Goal: Communication & Community: Answer question/provide support

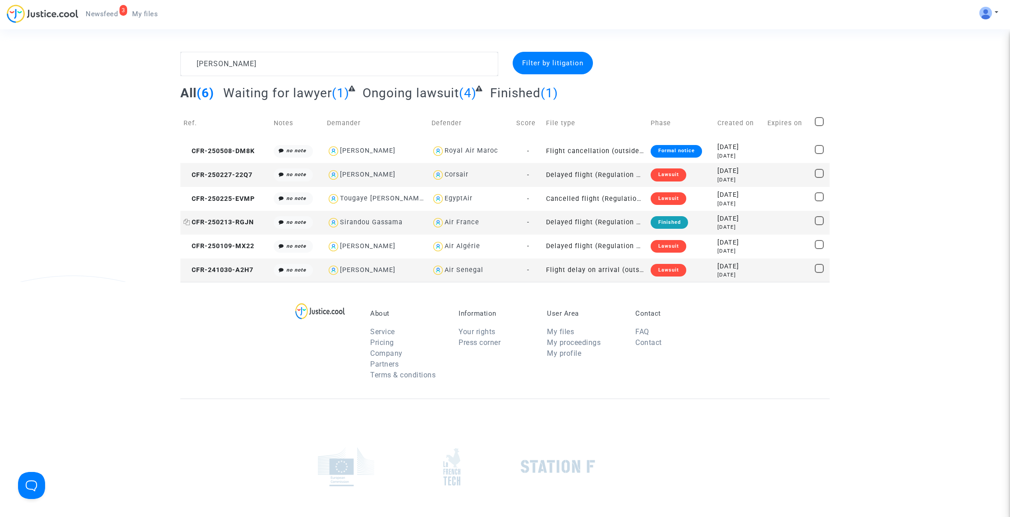
type textarea "[PERSON_NAME]"
click at [239, 222] on span "CFR-250213-RGJN" at bounding box center [218, 223] width 70 height 8
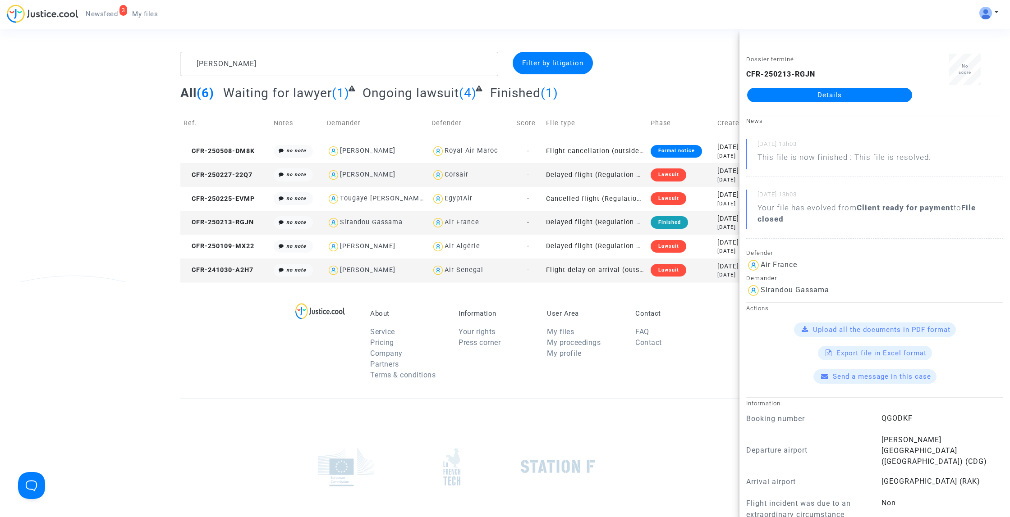
click at [804, 97] on link "Details" at bounding box center [829, 95] width 165 height 14
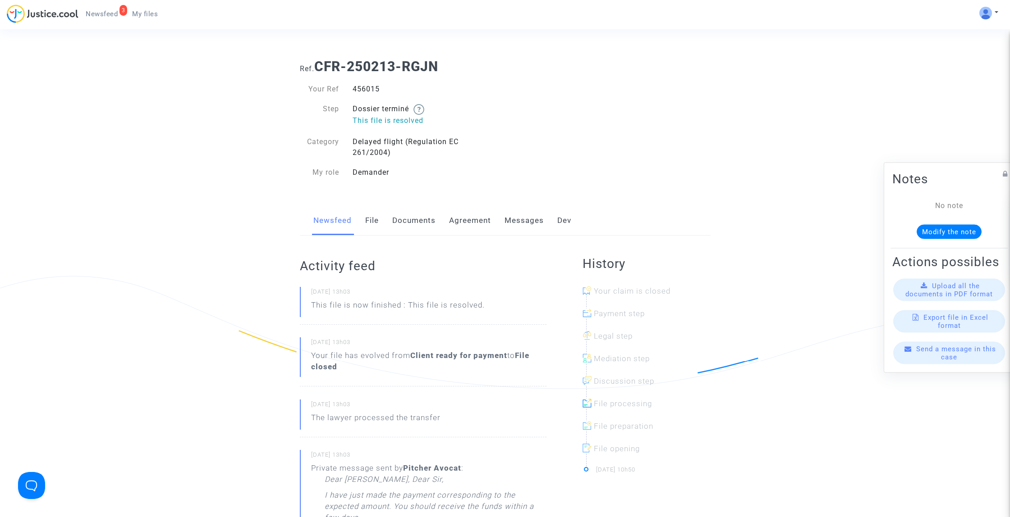
click at [376, 217] on link "File" at bounding box center [372, 221] width 14 height 30
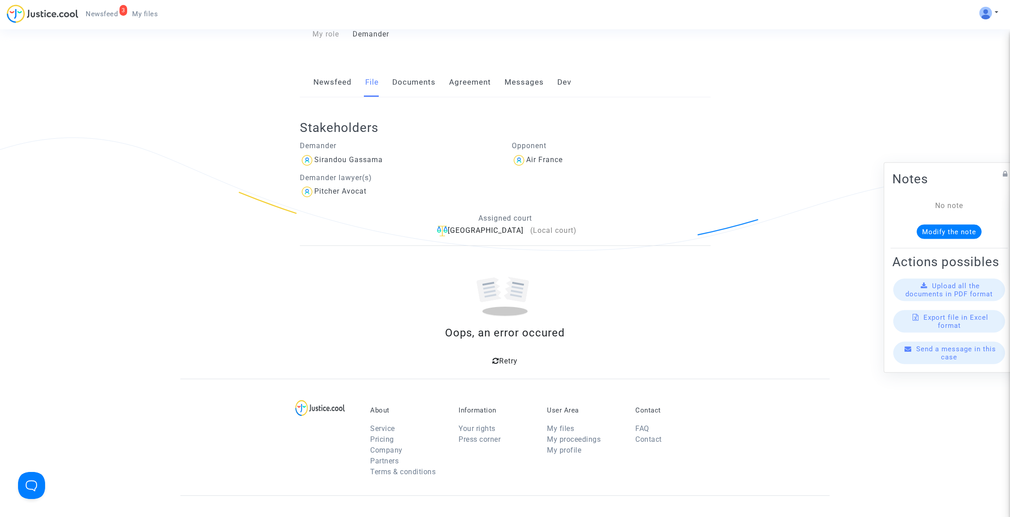
scroll to position [37, 0]
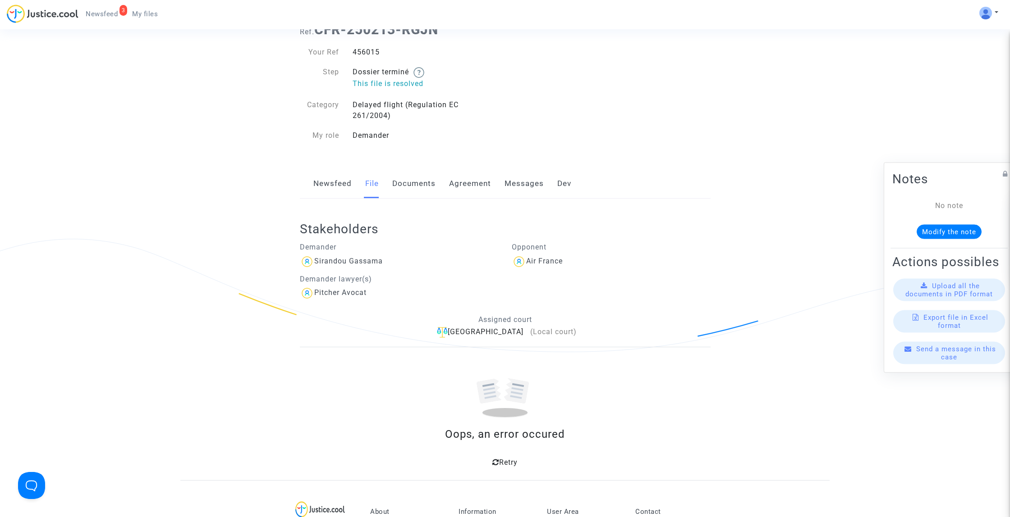
click at [415, 165] on div "Ref. CFR-250213-RGJN Your Ref 456015 Step Dossier terminé This file is resolved…" at bounding box center [505, 248] width 424 height 466
click at [410, 183] on link "Documents" at bounding box center [413, 184] width 43 height 30
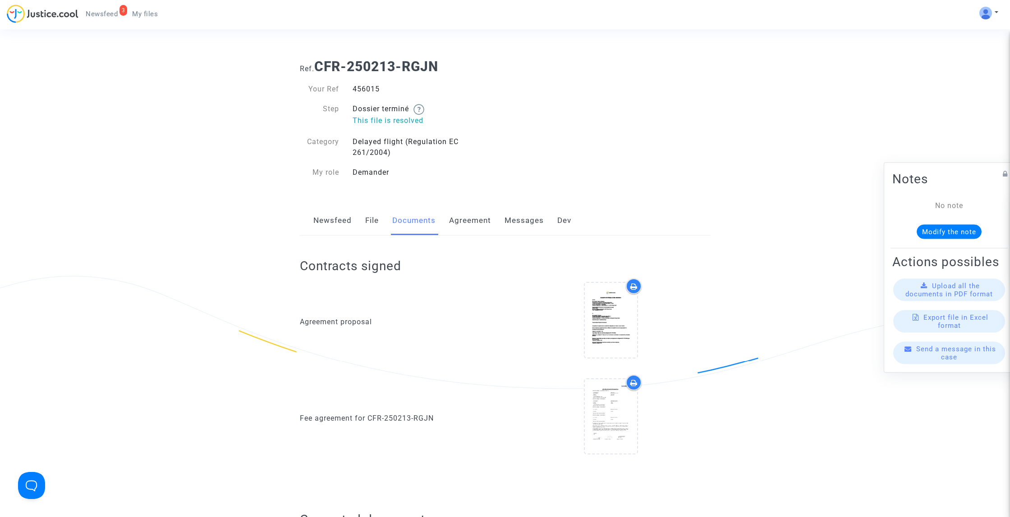
click at [466, 216] on link "Agreement" at bounding box center [470, 221] width 42 height 30
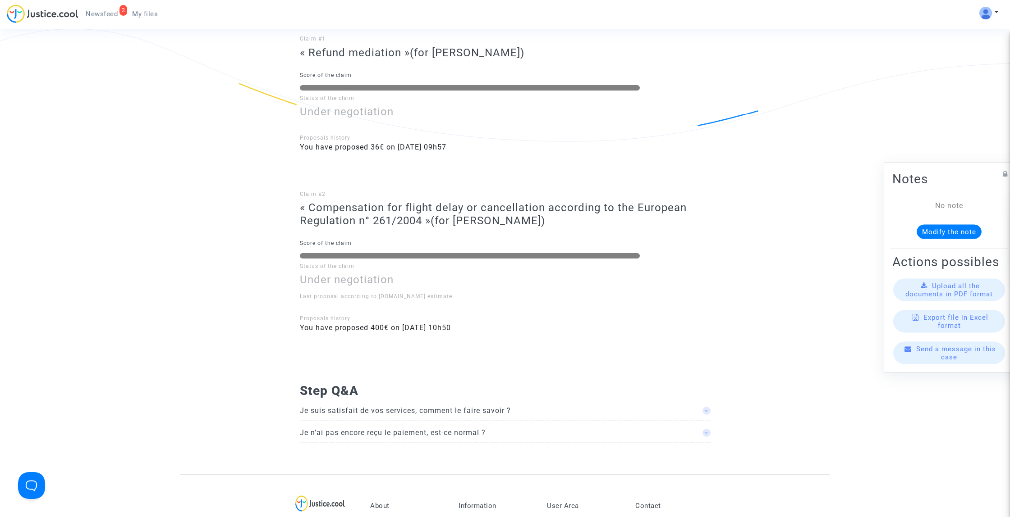
scroll to position [34, 0]
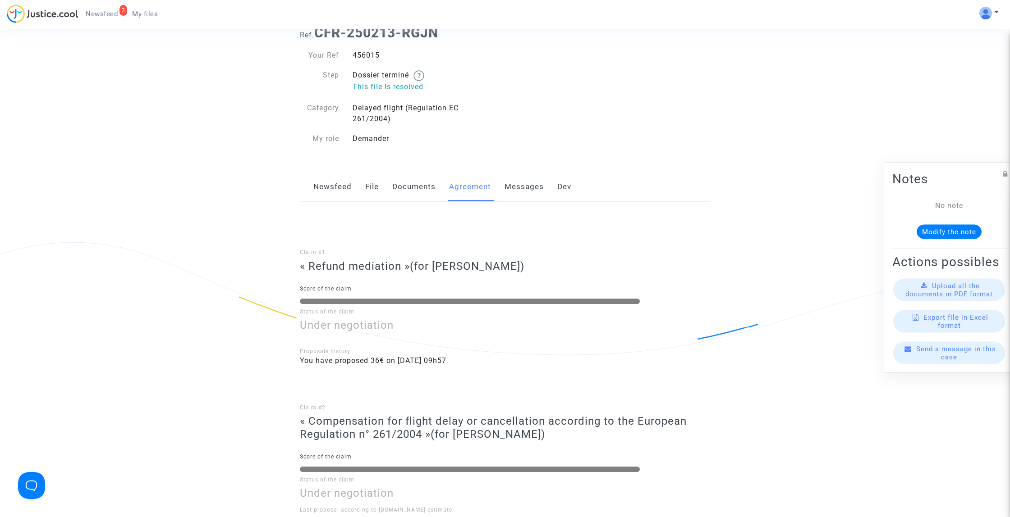
click at [512, 190] on link "Messages" at bounding box center [523, 187] width 39 height 30
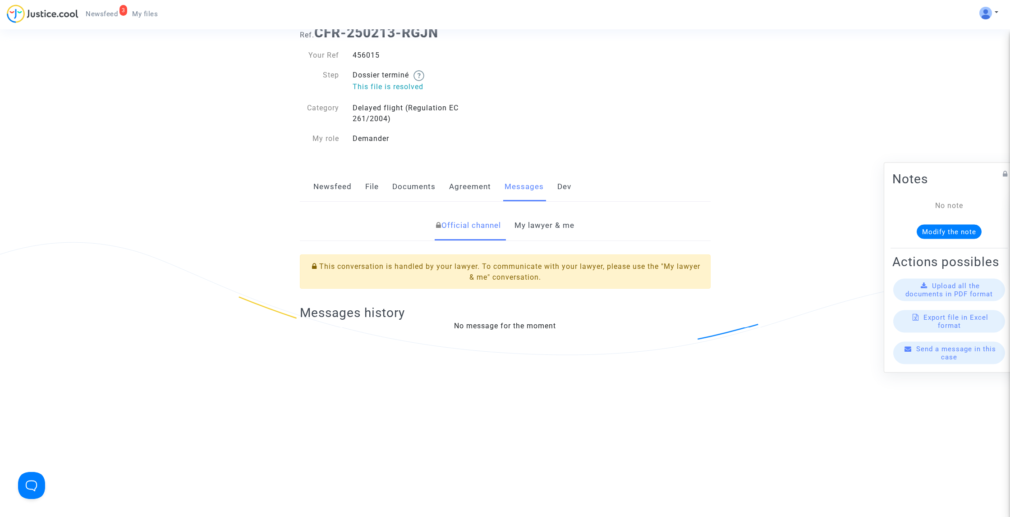
click at [407, 187] on link "Documents" at bounding box center [413, 187] width 43 height 30
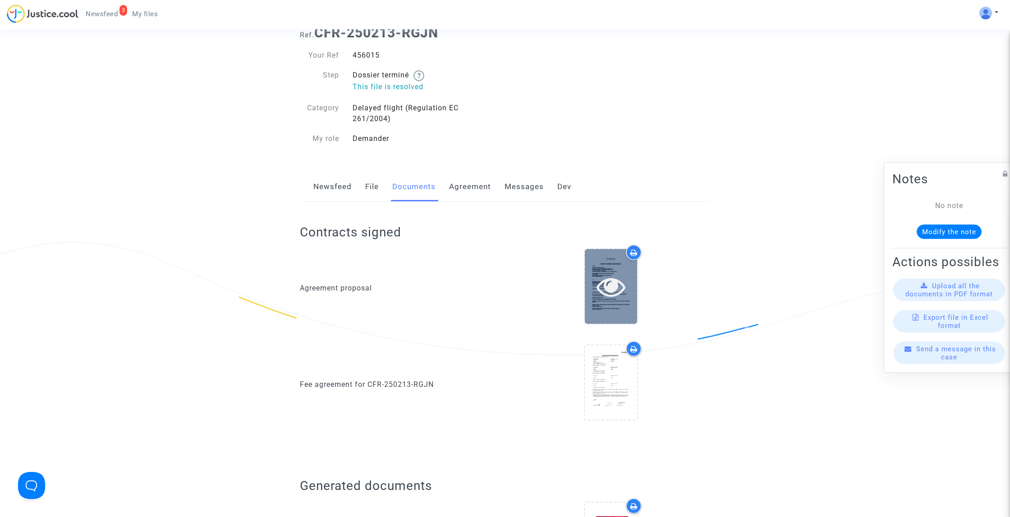
click at [606, 296] on icon at bounding box center [610, 286] width 29 height 29
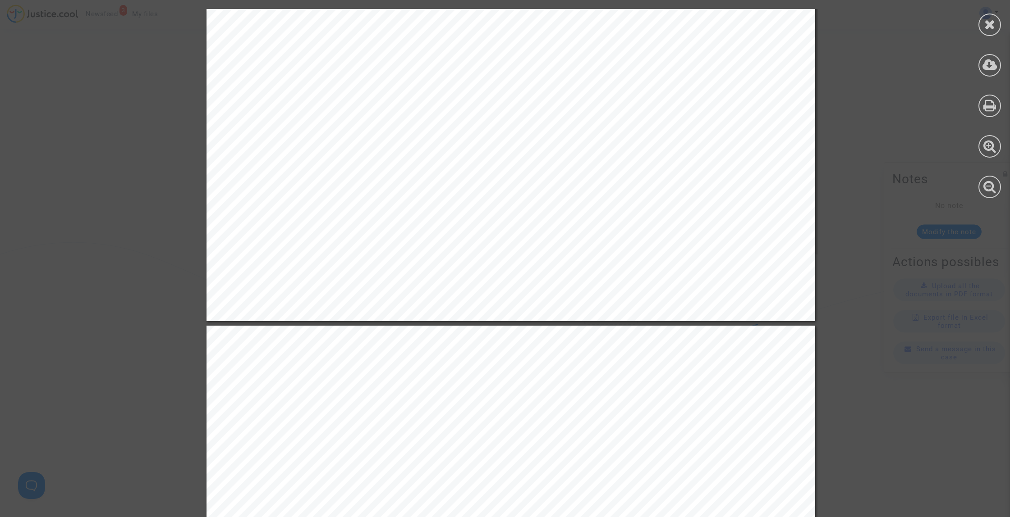
scroll to position [1428, 0]
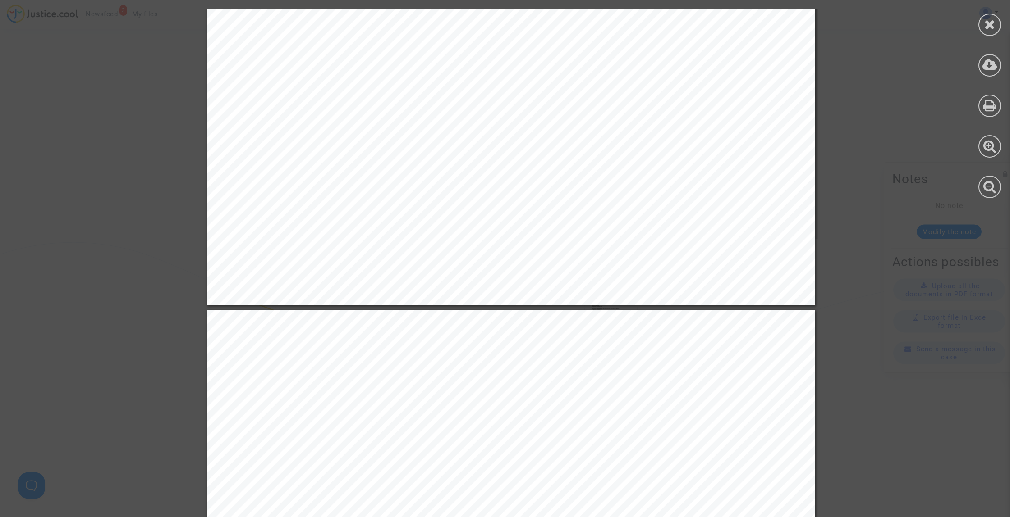
drag, startPoint x: 87, startPoint y: 106, endPoint x: 101, endPoint y: 106, distance: 14.0
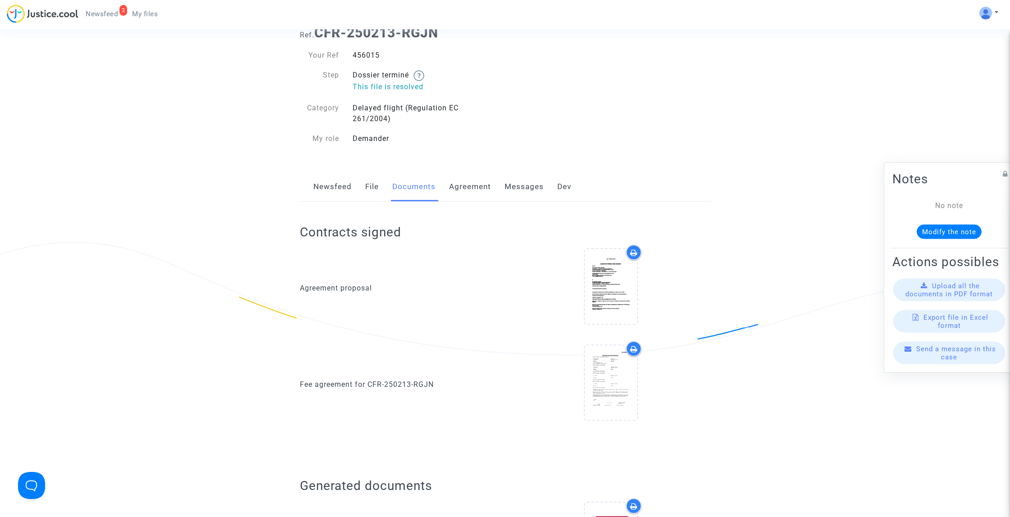
scroll to position [0, 0]
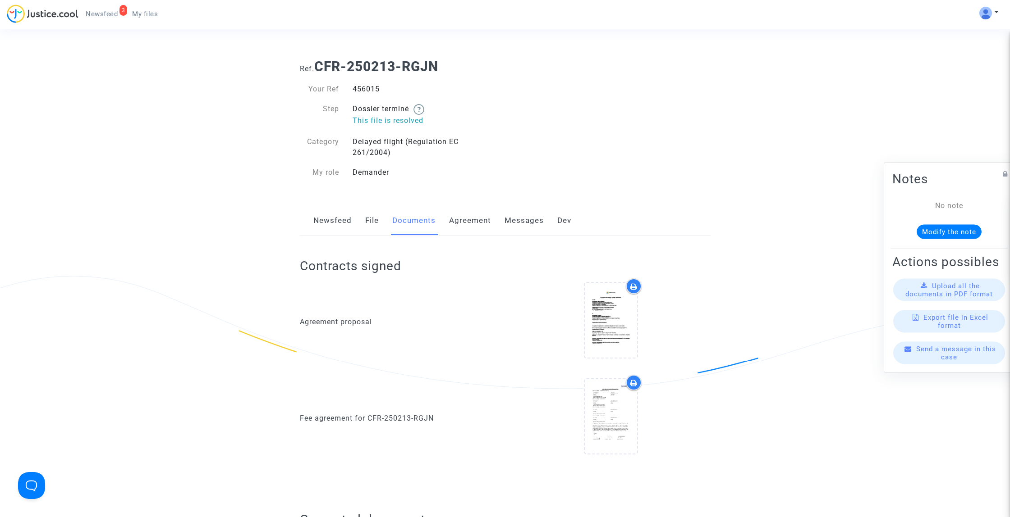
click at [144, 11] on span "My files" at bounding box center [145, 14] width 26 height 8
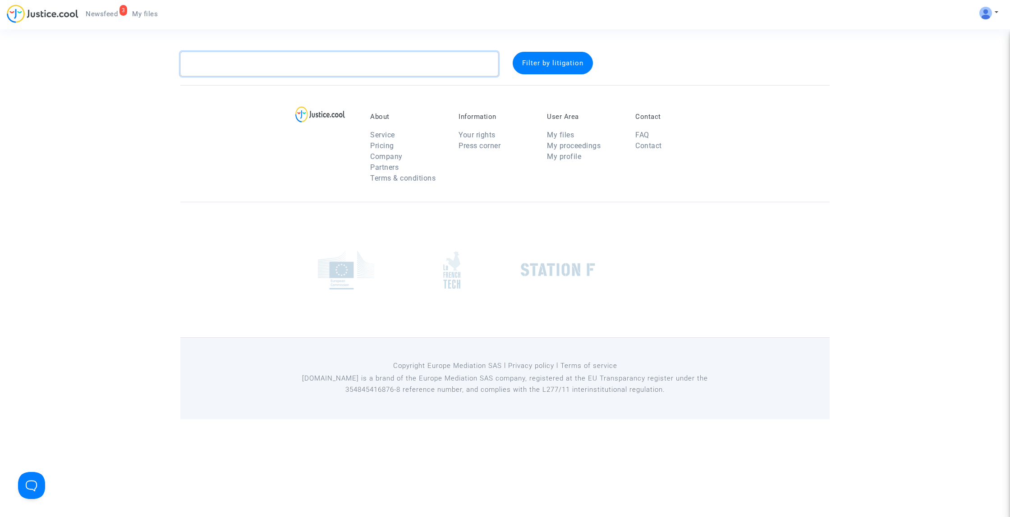
click at [229, 63] on textarea at bounding box center [339, 64] width 318 height 24
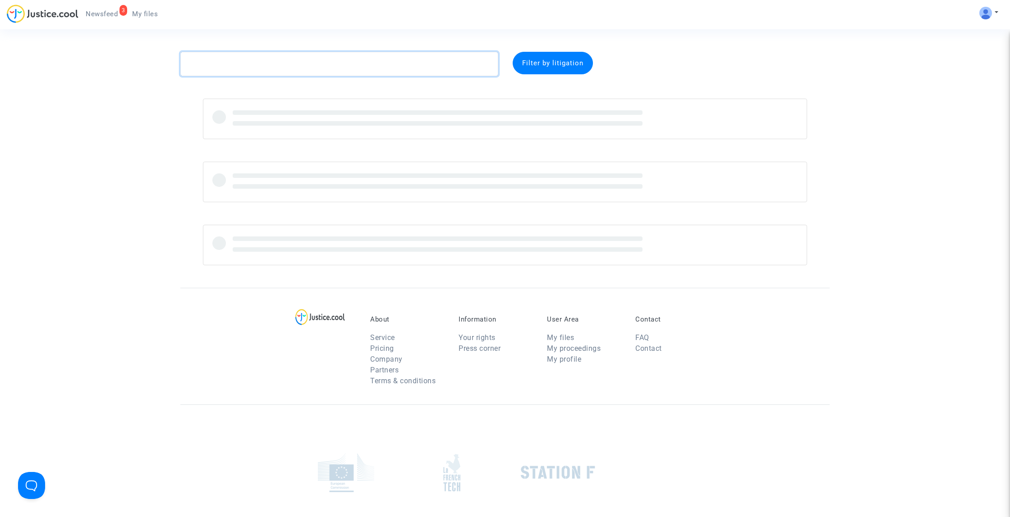
paste textarea "[PERSON_NAME]"
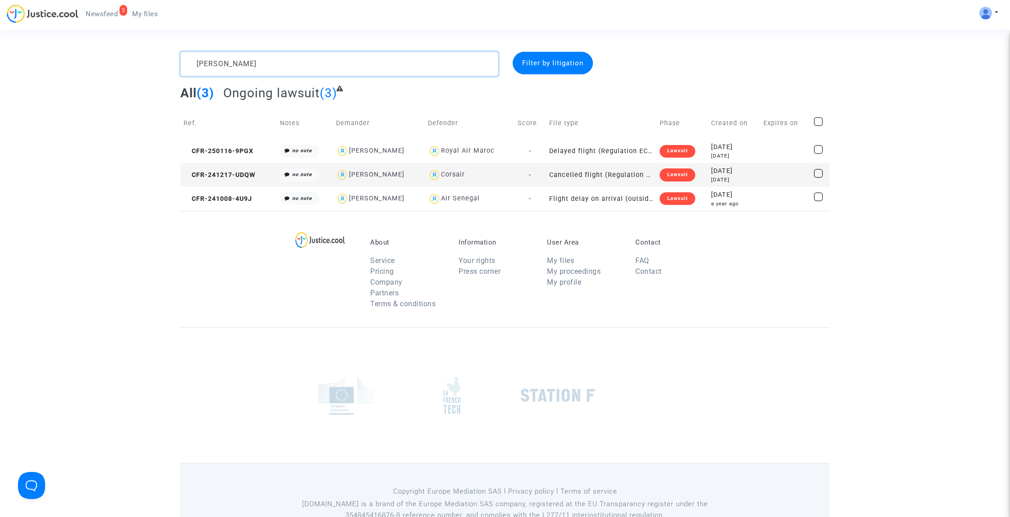
click at [409, 66] on textarea at bounding box center [339, 64] width 318 height 24
paste textarea "[PERSON_NAME]"
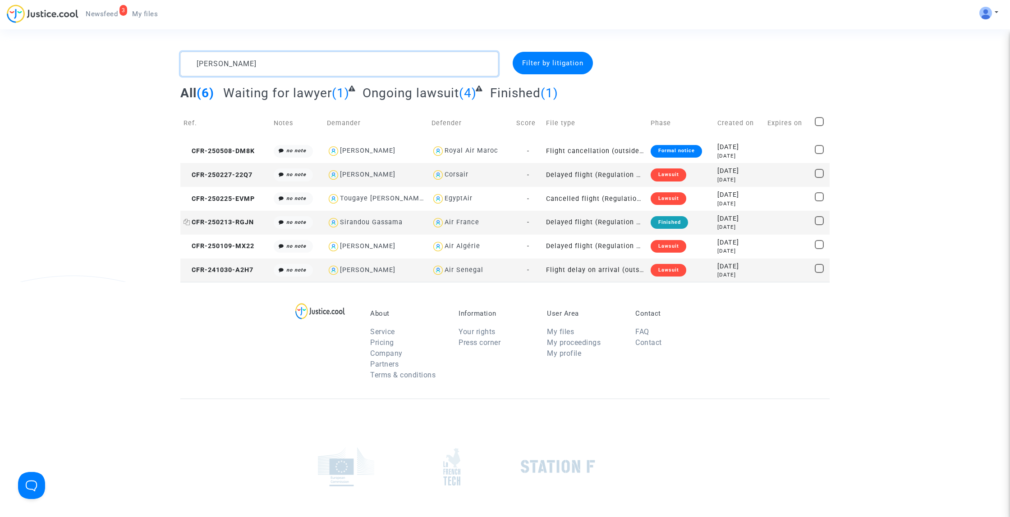
type textarea "[PERSON_NAME]"
click at [231, 221] on span "CFR-250213-RGJN" at bounding box center [218, 223] width 70 height 8
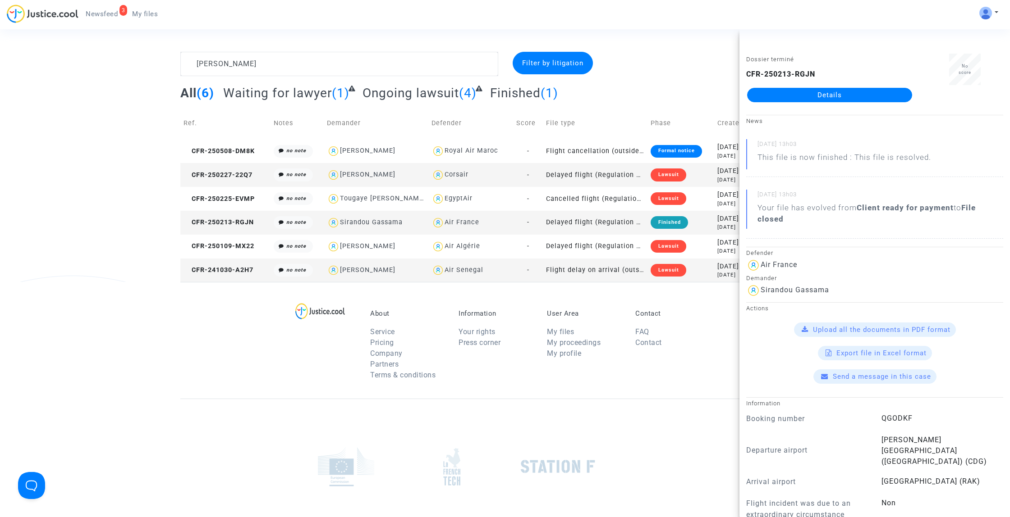
click at [757, 101] on link "Details" at bounding box center [829, 95] width 165 height 14
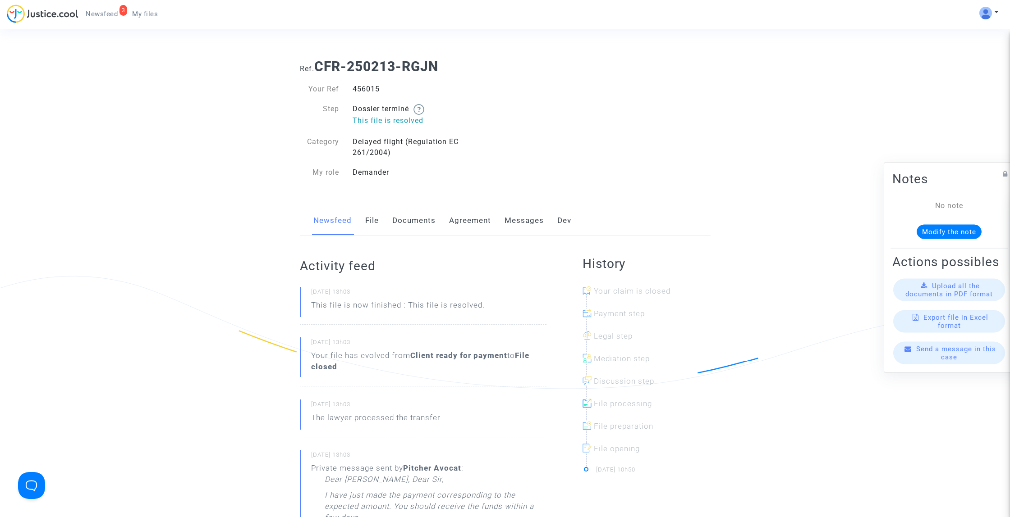
click at [510, 220] on link "Messages" at bounding box center [523, 221] width 39 height 30
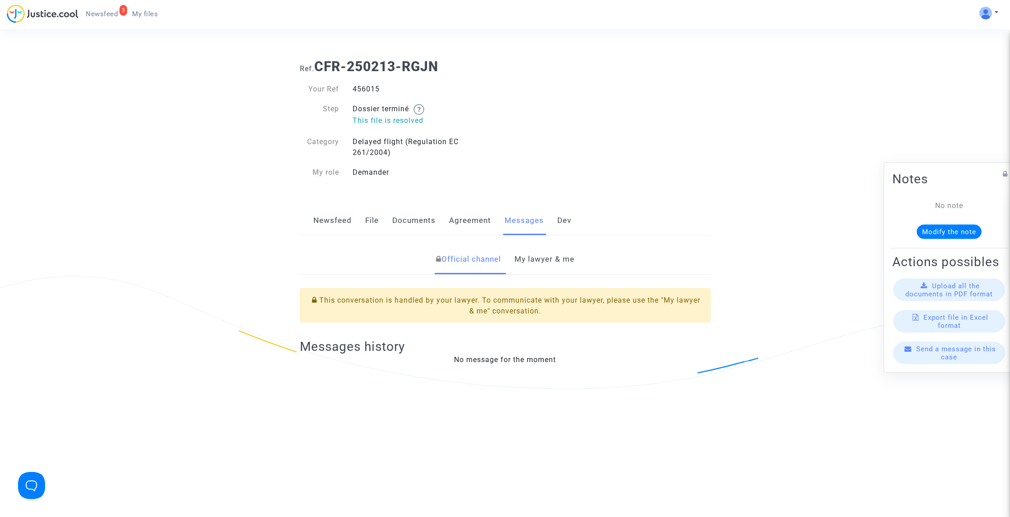
click at [544, 262] on link "My lawyer & me" at bounding box center [544, 260] width 60 height 30
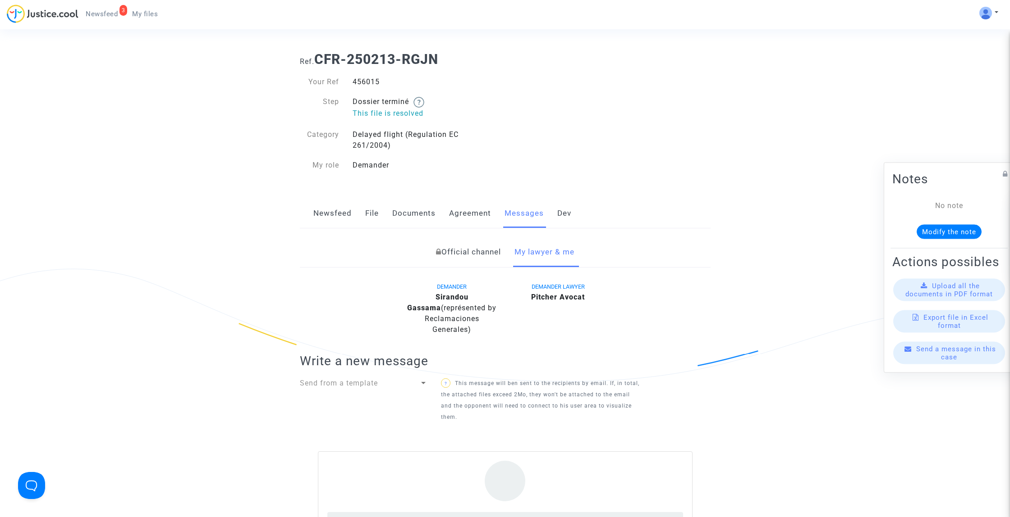
scroll to position [148, 0]
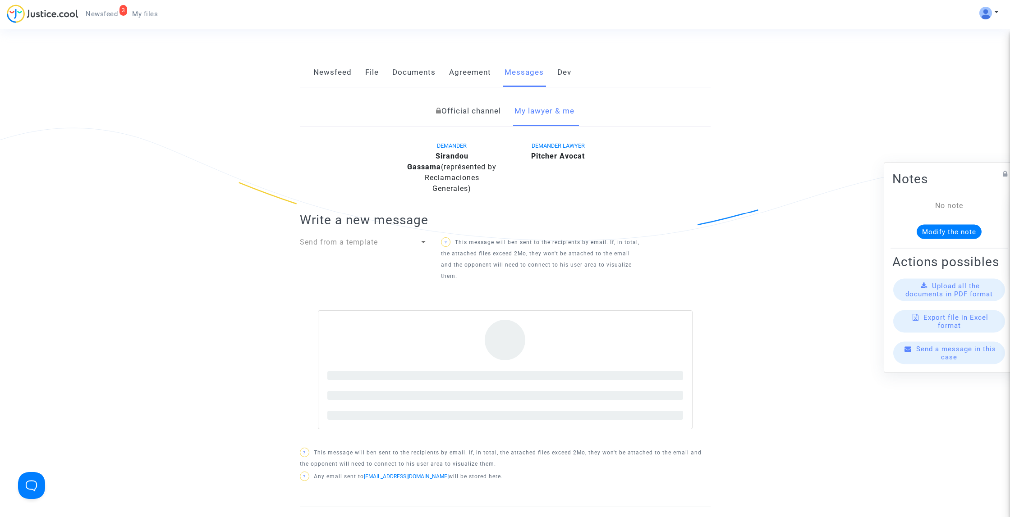
click at [473, 110] on link "Official channel" at bounding box center [468, 111] width 65 height 30
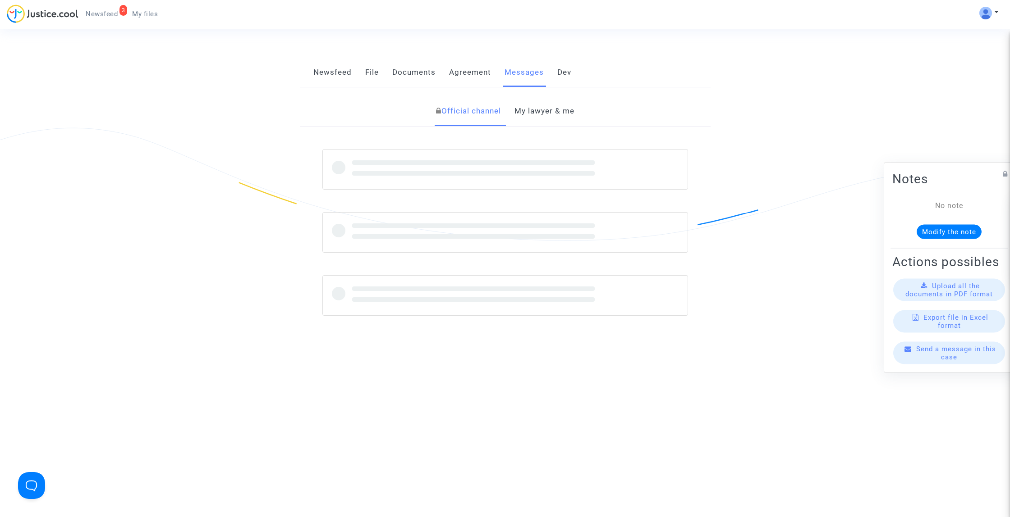
click at [539, 109] on link "My lawyer & me" at bounding box center [544, 111] width 60 height 30
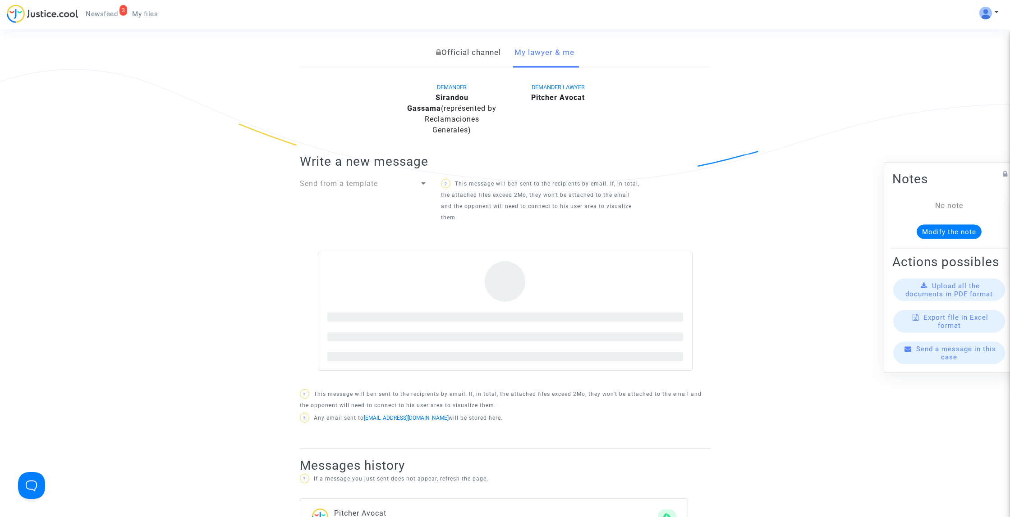
click at [503, 294] on span at bounding box center [504, 281] width 41 height 41
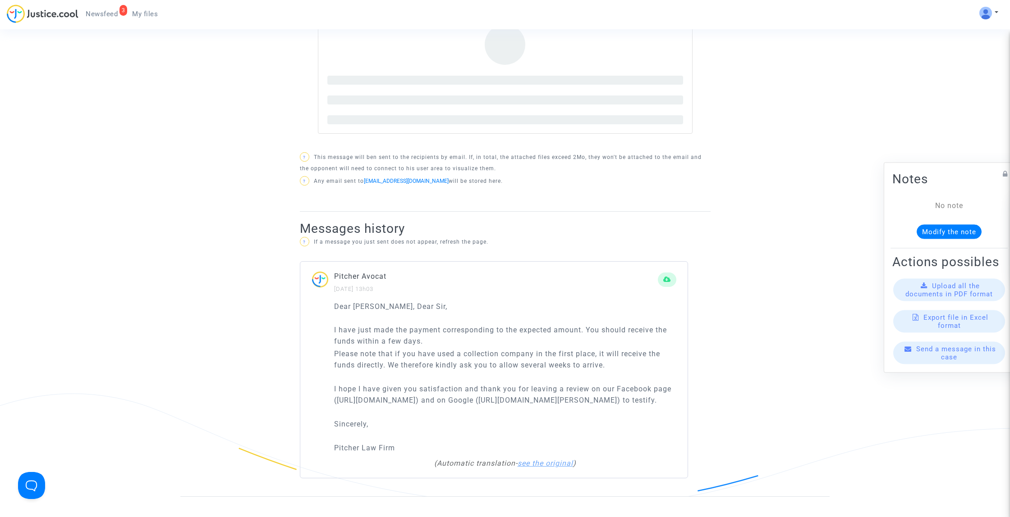
scroll to position [220, 0]
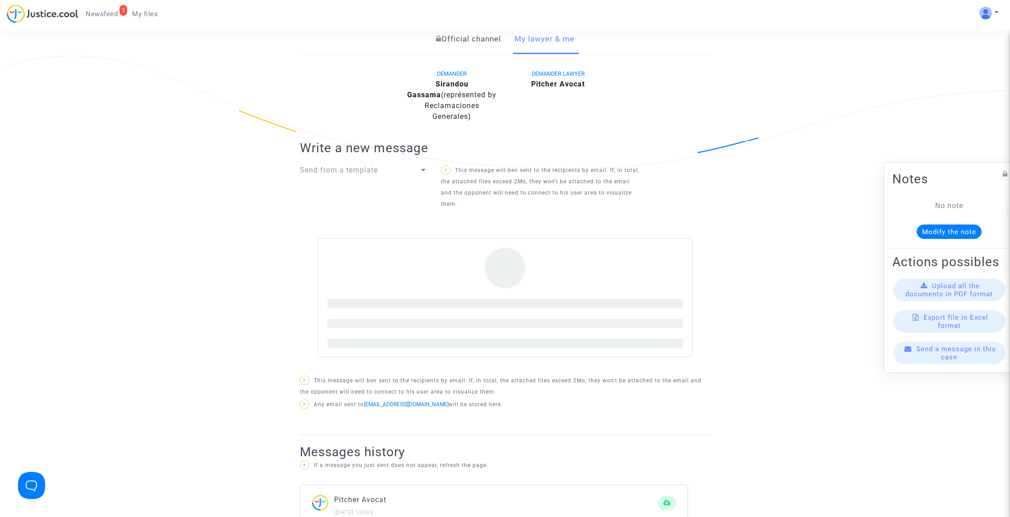
click at [516, 274] on span at bounding box center [504, 268] width 41 height 41
click at [496, 266] on span at bounding box center [504, 268] width 41 height 41
click at [441, 274] on div at bounding box center [505, 297] width 375 height 119
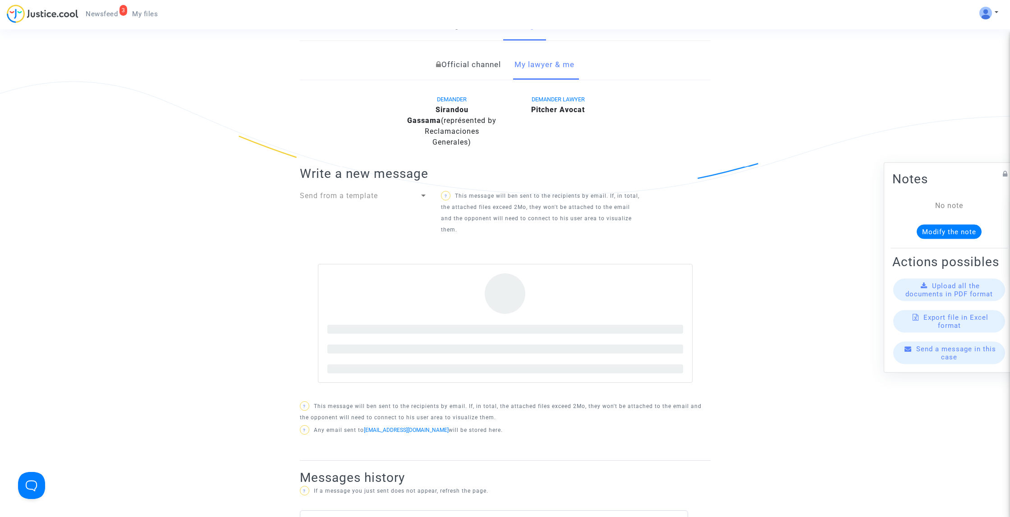
scroll to position [189, 0]
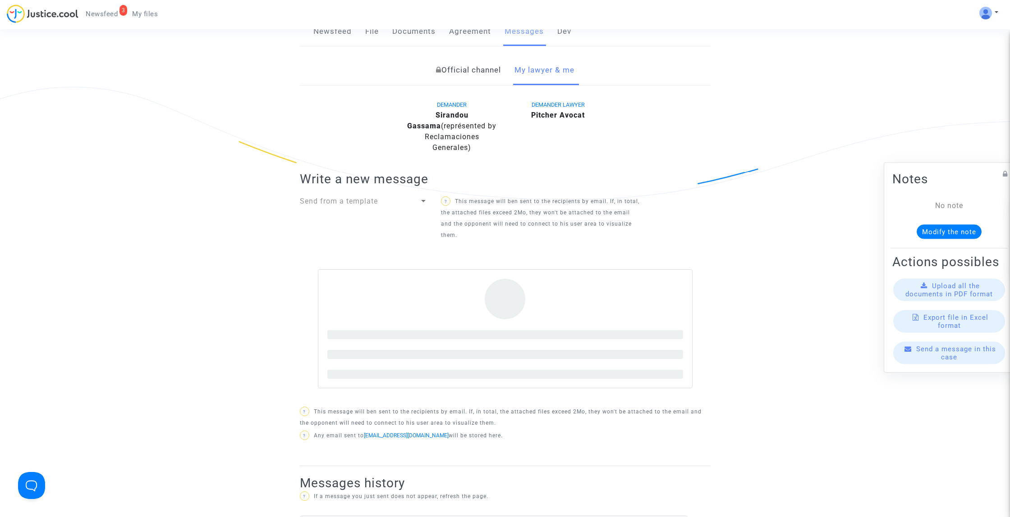
click at [420, 200] on div at bounding box center [423, 201] width 8 height 11
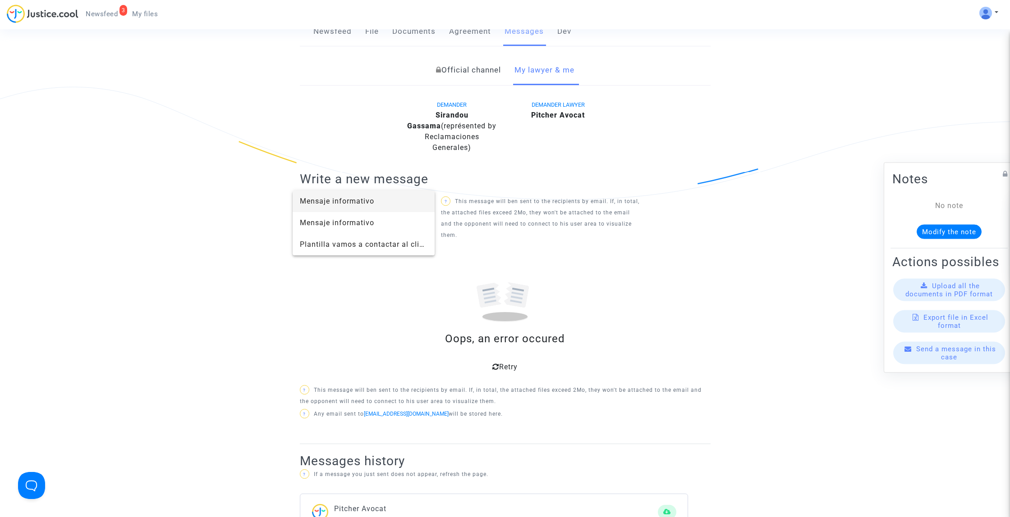
click at [422, 200] on span "Mensaje informativo" at bounding box center [364, 202] width 128 height 22
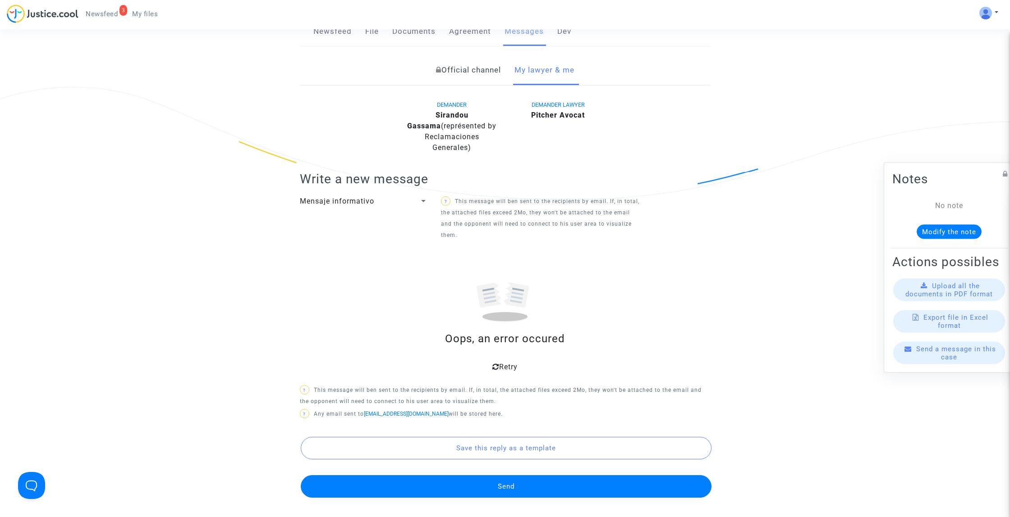
click at [504, 363] on span "Retry" at bounding box center [508, 367] width 18 height 9
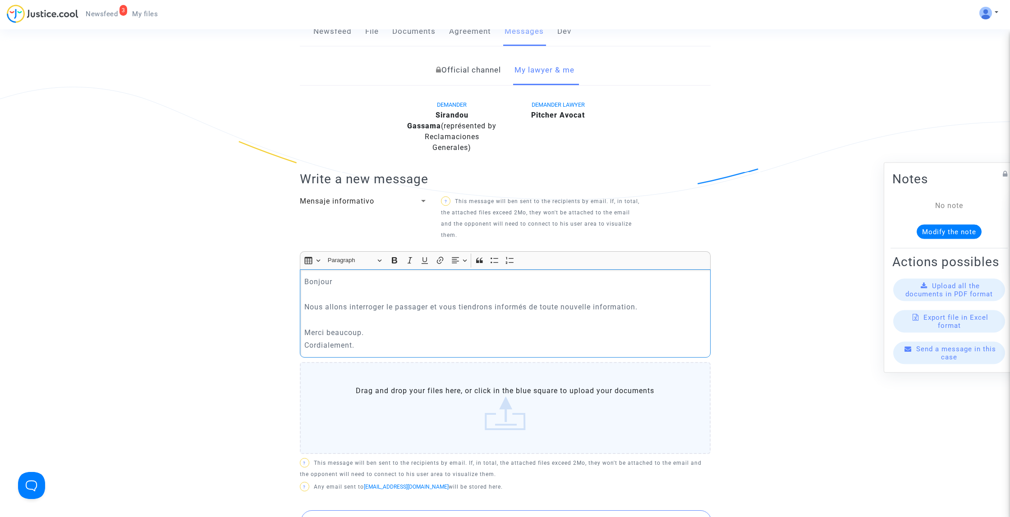
click at [452, 297] on p "Rich Text Editor, main" at bounding box center [504, 294] width 401 height 11
click at [439, 320] on p "Rich Text Editor, main" at bounding box center [504, 320] width 401 height 11
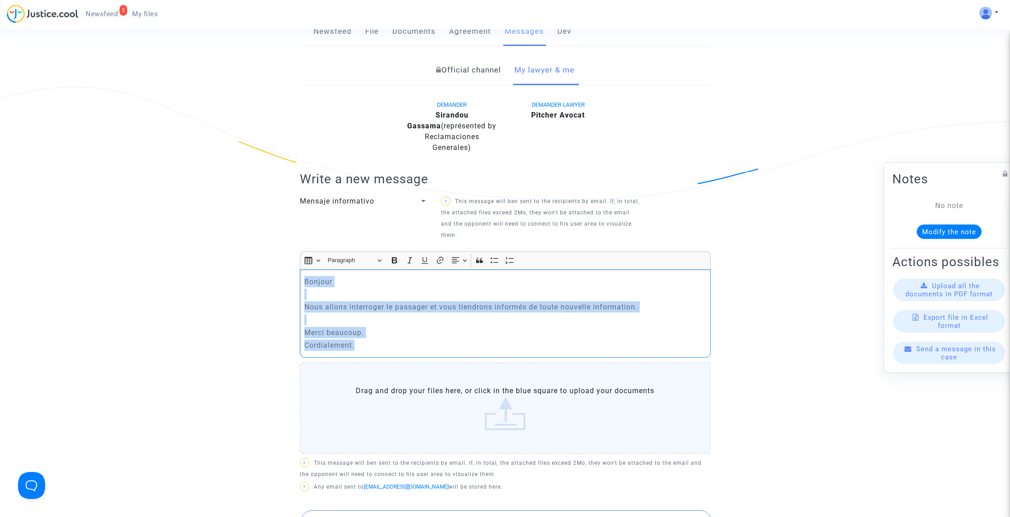
drag, startPoint x: 366, startPoint y: 347, endPoint x: 292, endPoint y: 273, distance: 105.2
click at [292, 273] on ng-component "Ref. CFR-250213-RGJN Your Ref 456015 Step Dossier terminé This file is resolved…" at bounding box center [504, 371] width 649 height 1017
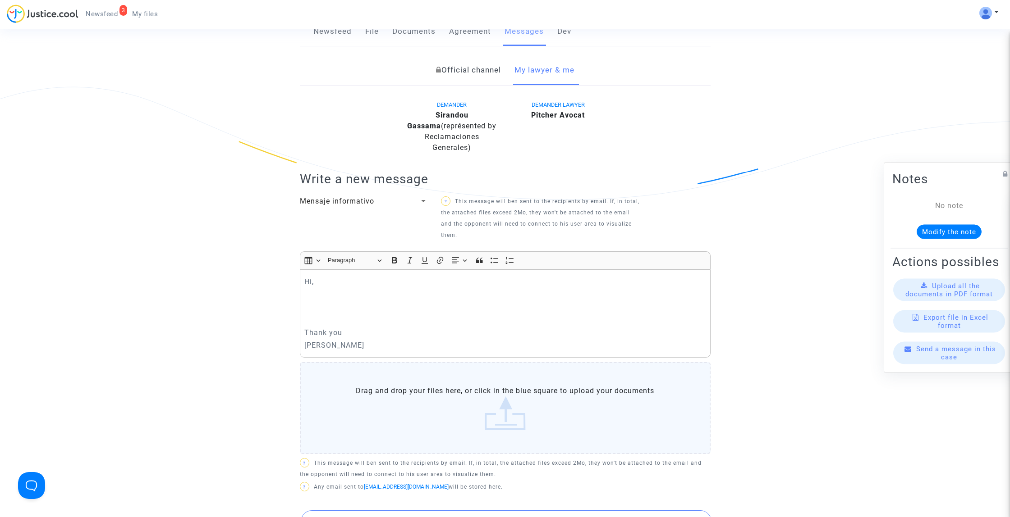
click at [501, 413] on label "Drag and drop your files here, or click in the blue square to upload your docum…" at bounding box center [505, 408] width 411 height 92
click at [0, 0] on input "Drag and drop your files here, or click in the blue square to upload your docum…" at bounding box center [0, 0] width 0 height 0
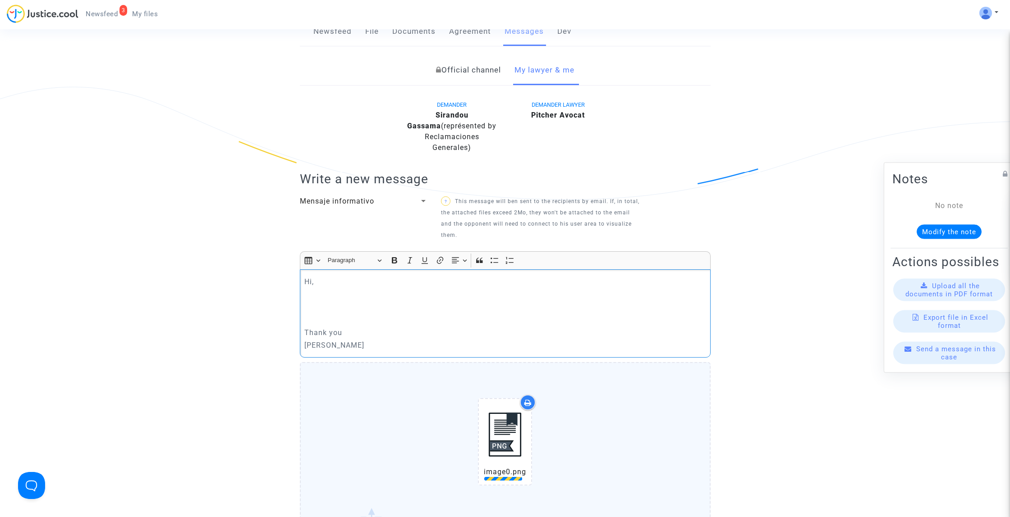
click at [352, 310] on p "Rich Text Editor, main" at bounding box center [504, 307] width 401 height 11
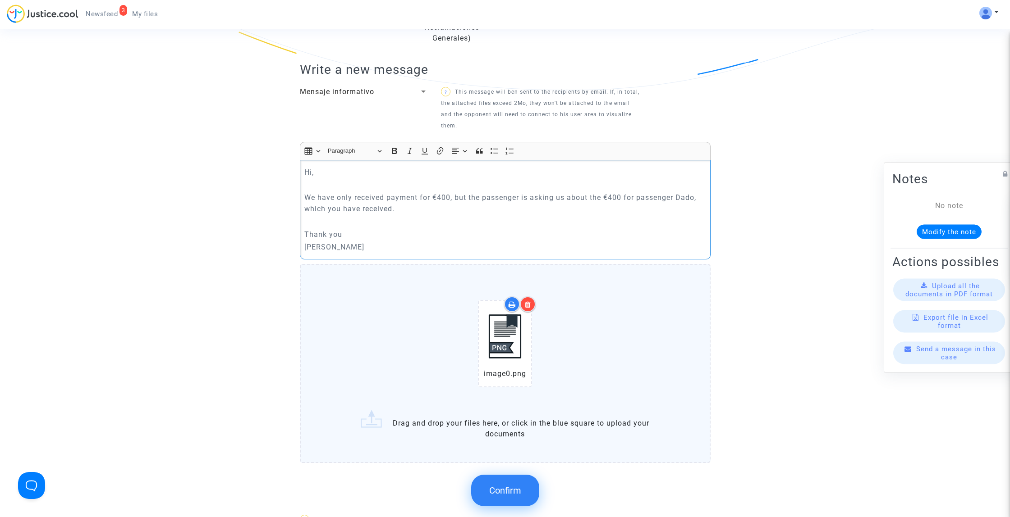
scroll to position [333, 0]
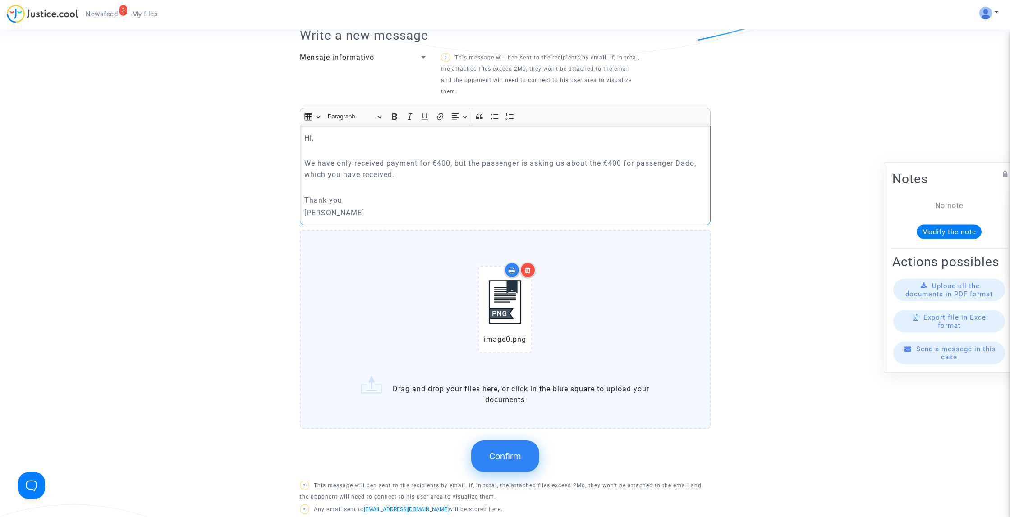
click at [516, 457] on span "Confirm" at bounding box center [505, 456] width 32 height 11
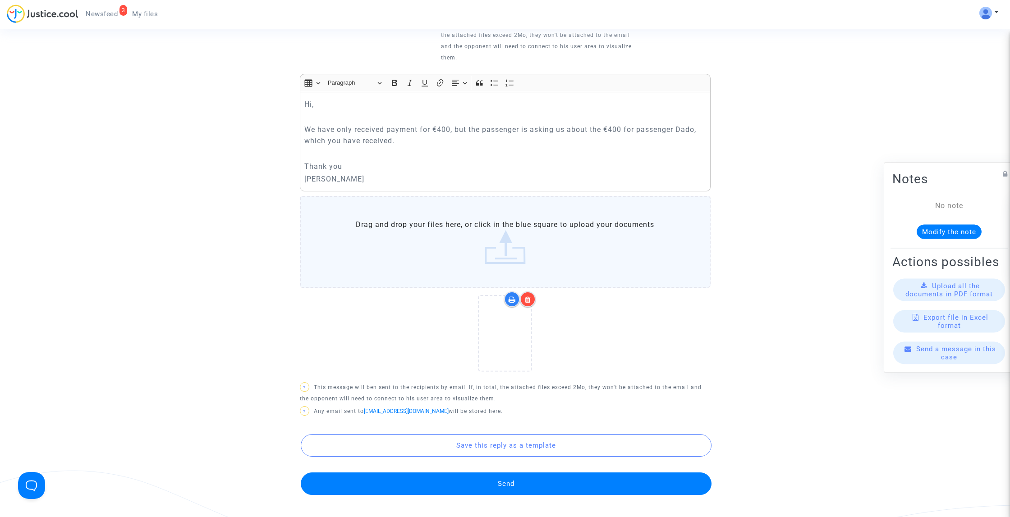
scroll to position [370, 0]
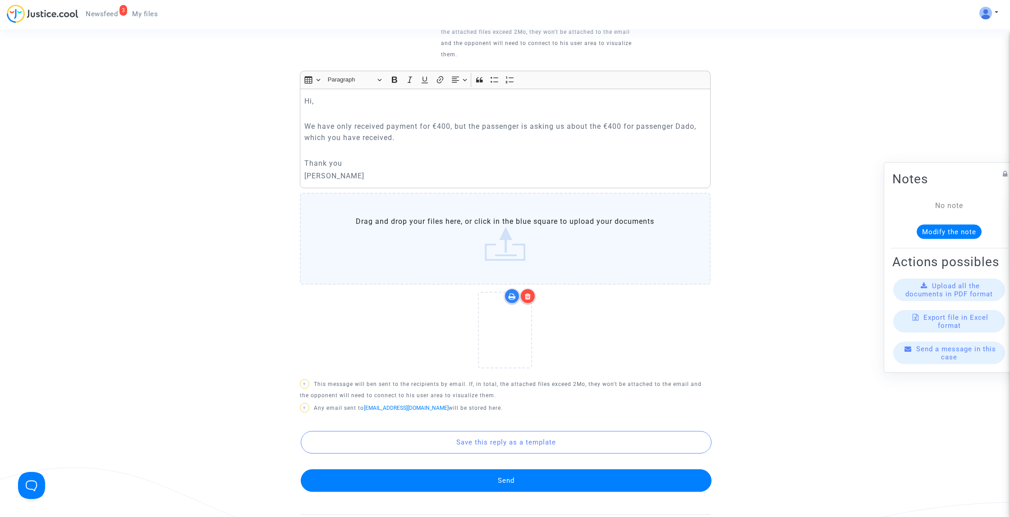
click at [524, 480] on button "Send" at bounding box center [506, 481] width 411 height 23
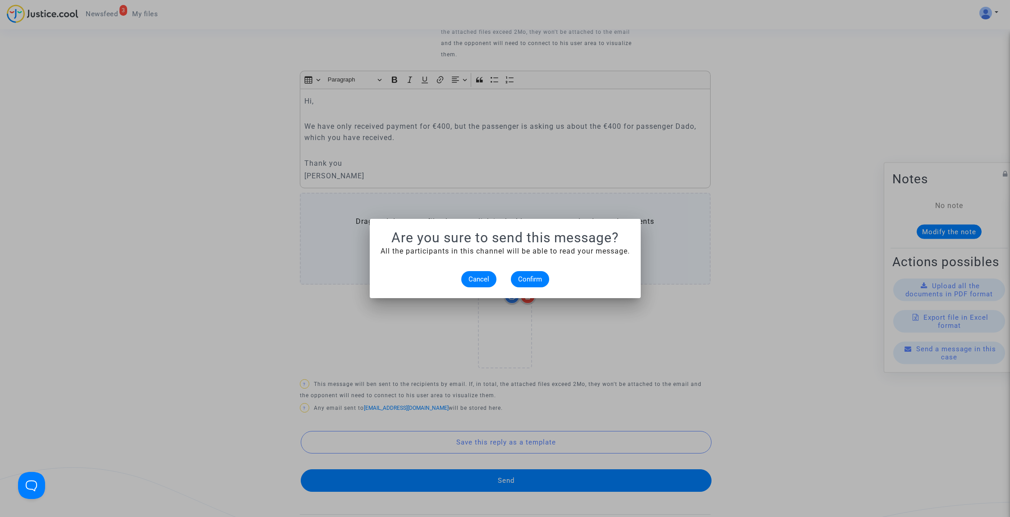
scroll to position [0, 0]
click at [544, 279] on button "Confirm" at bounding box center [530, 279] width 38 height 16
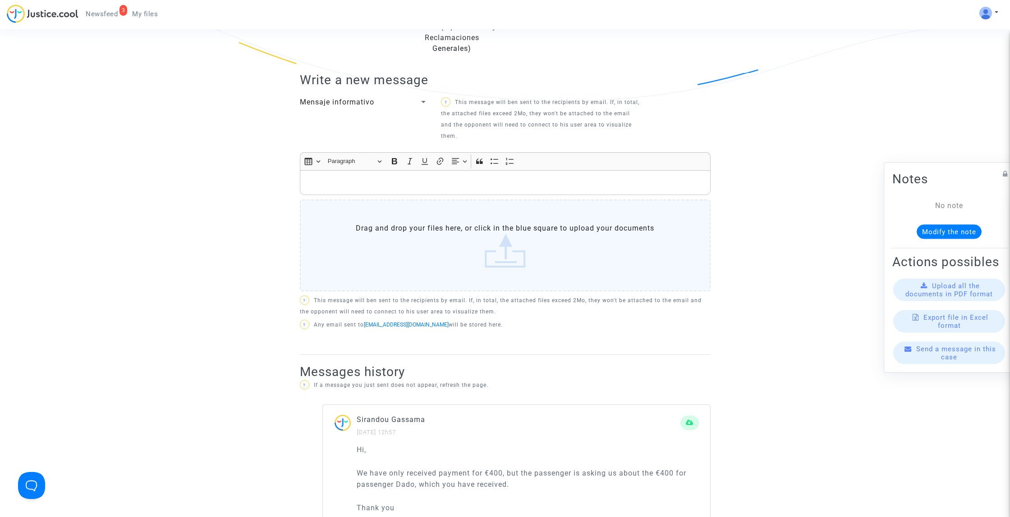
scroll to position [178, 0]
